Goal: Information Seeking & Learning: Learn about a topic

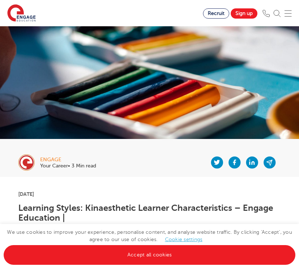
scroll to position [82, 0]
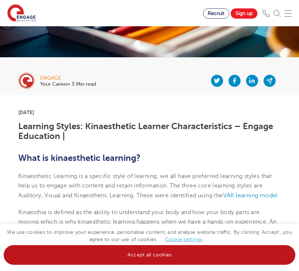
click at [136, 259] on link "Accept all cookies" at bounding box center [149, 255] width 291 height 20
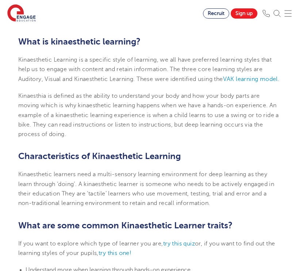
scroll to position [199, 0]
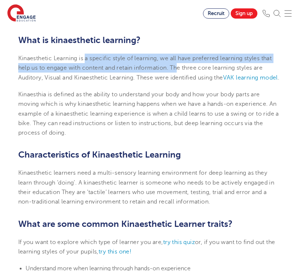
drag, startPoint x: 86, startPoint y: 59, endPoint x: 180, endPoint y: 63, distance: 94.1
click at [180, 63] on p "Kinaesthetic Learning is a specific style of learning, we all have preferred le…" at bounding box center [149, 68] width 262 height 29
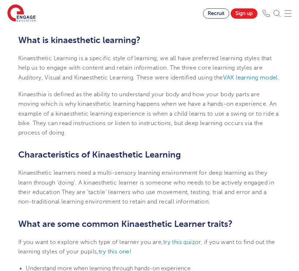
click at [177, 64] on p "Kinaesthetic Learning is a specific style of learning, we all have preferred le…" at bounding box center [149, 68] width 262 height 29
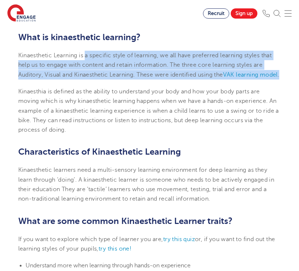
drag, startPoint x: 86, startPoint y: 55, endPoint x: 183, endPoint y: 86, distance: 101.2
click at [183, 79] on p "Kinaesthetic Learning is a specific style of learning, we all have preferred le…" at bounding box center [149, 65] width 262 height 29
copy p "a specific style of learning, we all have preferred learning styles that help u…"
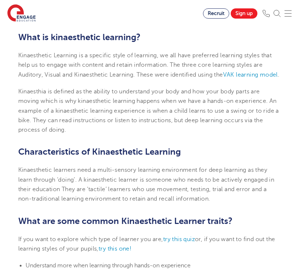
click at [245, 99] on span "Kinaesthia is defined as the ability to understand your body and how your body …" at bounding box center [138, 96] width 241 height 16
click at [244, 72] on span "VAK learning model" at bounding box center [250, 74] width 55 height 7
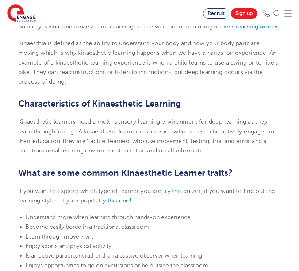
scroll to position [252, 0]
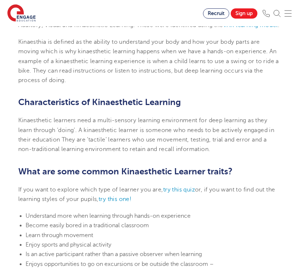
click at [67, 74] on p "Kinaesthia is defined as the ability to understand your body and how your body …" at bounding box center [149, 61] width 262 height 48
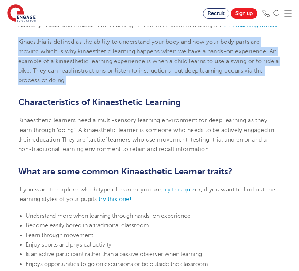
drag, startPoint x: 16, startPoint y: 49, endPoint x: 74, endPoint y: 89, distance: 69.7
copy p "Kinaesthia is defined as the ability to understand your body and how your body …"
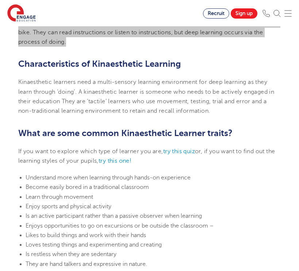
scroll to position [291, 0]
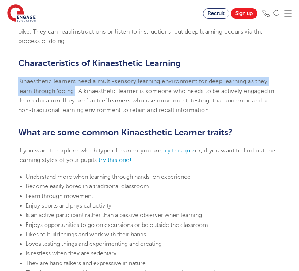
drag, startPoint x: 18, startPoint y: 89, endPoint x: 77, endPoint y: 100, distance: 59.5
click at [77, 100] on span "Kinaesthetic learners need a multi-sensory learning environment for deep learni…" at bounding box center [146, 95] width 256 height 35
copy span "Kinaesthetic learners need a multi-sensory learning environment for deep learni…"
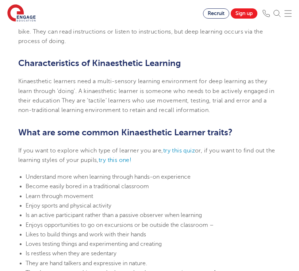
click at [131, 113] on span "Kinaesthetic learners need a multi-sensory learning environment for deep learni…" at bounding box center [146, 95] width 256 height 35
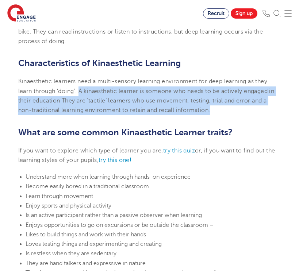
drag, startPoint x: 81, startPoint y: 98, endPoint x: 219, endPoint y: 118, distance: 140.0
click at [219, 115] on p "Kinaesthetic learners need a multi-sensory learning environment for deep learni…" at bounding box center [149, 96] width 262 height 38
copy span "A kinaesthetic learner is someone who needs to be actively engaged in their edu…"
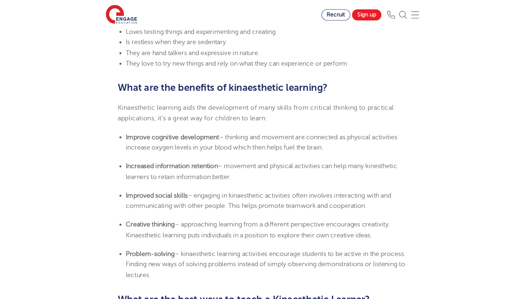
scroll to position [450, 0]
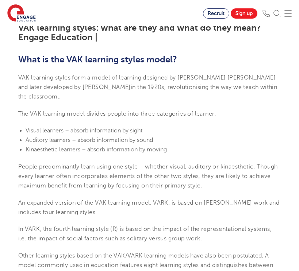
scroll to position [214, 0]
click at [145, 113] on span "The VAK learning model divides people into three categories of learner:" at bounding box center [117, 113] width 198 height 7
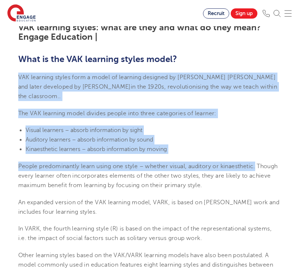
drag, startPoint x: 19, startPoint y: 74, endPoint x: 262, endPoint y: 164, distance: 259.9
copy section "VAK learning styles form a model of learning designed by Walter Burke Barbe and…"
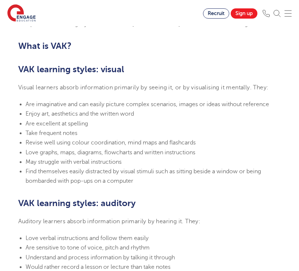
scroll to position [473, 0]
click at [200, 198] on h2 "VAK learning styles: auditory" at bounding box center [149, 203] width 262 height 12
click at [161, 144] on li "Revise well using colour coordination, mind maps and flashcards" at bounding box center [153, 142] width 255 height 9
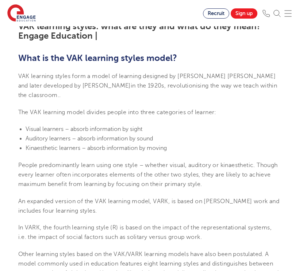
scroll to position [210, 0]
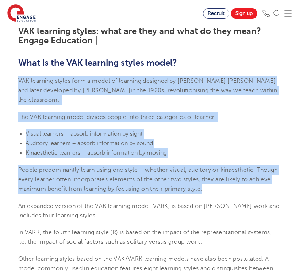
drag, startPoint x: 20, startPoint y: 79, endPoint x: 230, endPoint y: 190, distance: 237.9
copy section "VAK learning styles form a model of learning designed by Walter Burke Barbe and…"
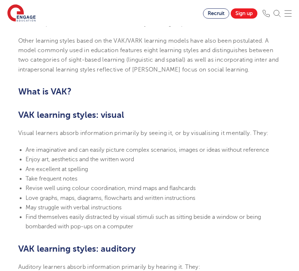
scroll to position [445, 0]
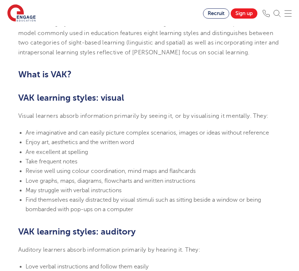
click at [75, 129] on span "Are imaginative and can easily picture complex scenarios, images or ideas witho…" at bounding box center [147, 132] width 243 height 7
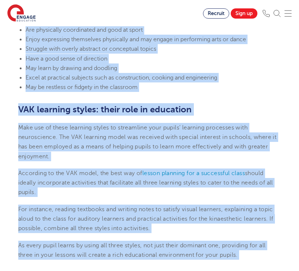
scroll to position [900, 0]
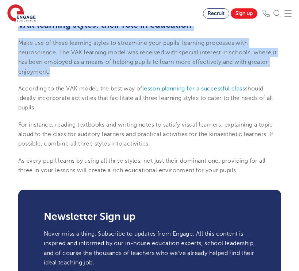
drag, startPoint x: 20, startPoint y: 56, endPoint x: 230, endPoint y: 74, distance: 211.1
copy section "VAK learning styles: visual Visual learners absorb information primarily by see…"
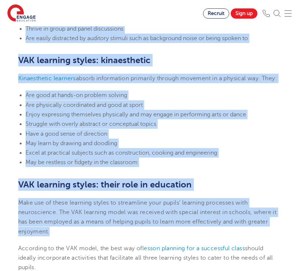
scroll to position [639, 0]
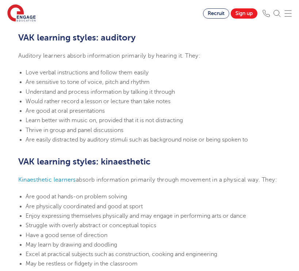
click at [190, 144] on section "24th March 2023 VAK learning styles: what are they and what do they mean? Engag…" at bounding box center [149, 99] width 273 height 1057
